Goal: Manage account settings

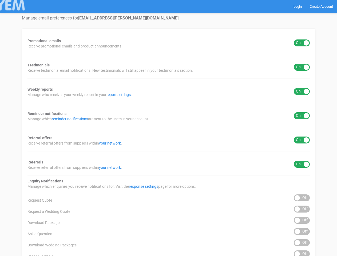
click at [168, 128] on div "Promotional emails ON OFF Receive promotional emails and product announcements.…" at bounding box center [168, 215] width 293 height 373
click at [301, 43] on div "ON OFF" at bounding box center [301, 42] width 16 height 7
click at [301, 67] on div "ON OFF" at bounding box center [301, 67] width 16 height 7
click at [301, 91] on div "ON OFF" at bounding box center [301, 91] width 16 height 7
